Goal: Information Seeking & Learning: Learn about a topic

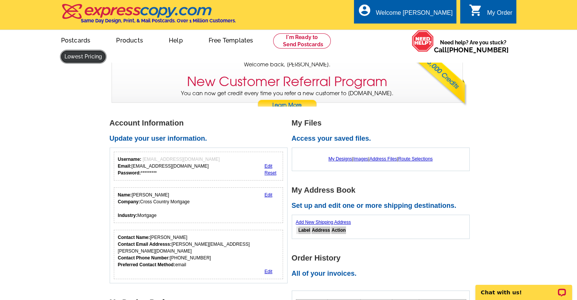
click at [106, 51] on link at bounding box center [83, 57] width 45 height 12
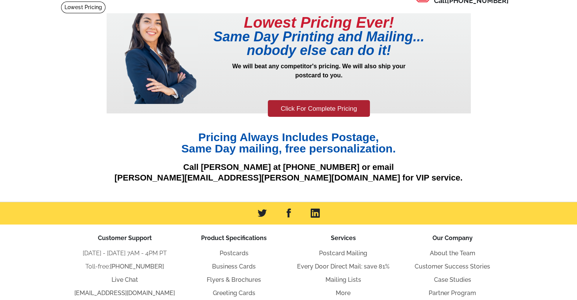
scroll to position [37, 0]
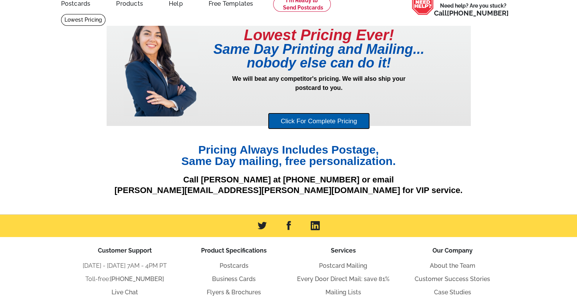
click at [326, 119] on link "Click For Complete Pricing" at bounding box center [319, 121] width 102 height 17
